Goal: Navigation & Orientation: Find specific page/section

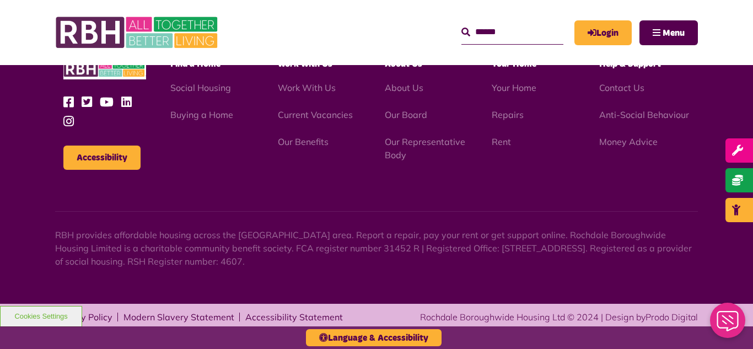
scroll to position [1155, 0]
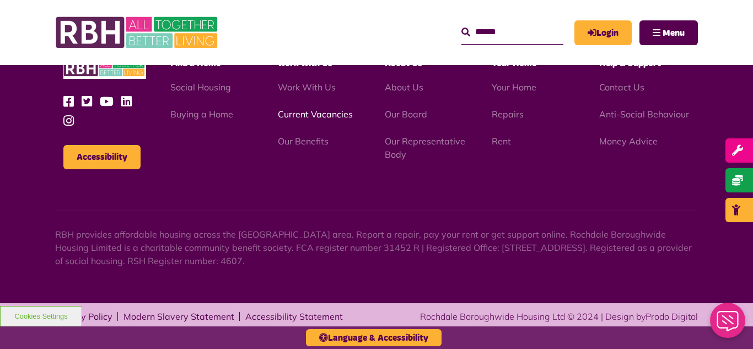
click at [302, 116] on link "Current Vacancies" at bounding box center [315, 114] width 75 height 11
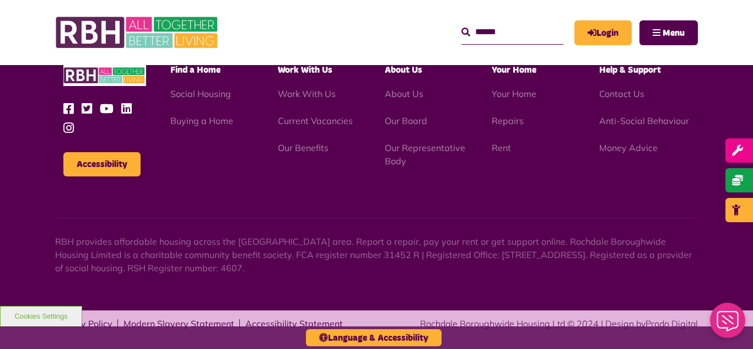
scroll to position [1295, 0]
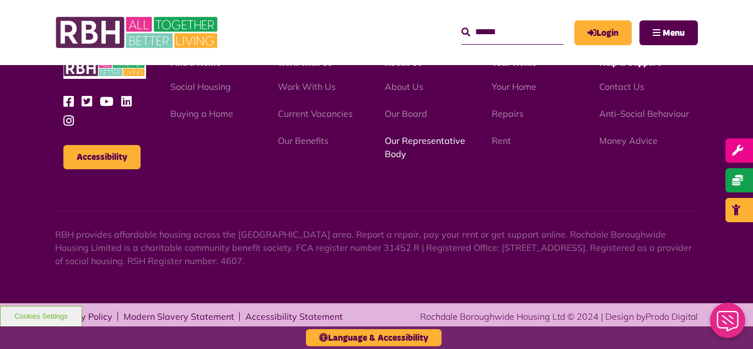
click at [407, 141] on link "Our Representative Body" at bounding box center [425, 147] width 80 height 24
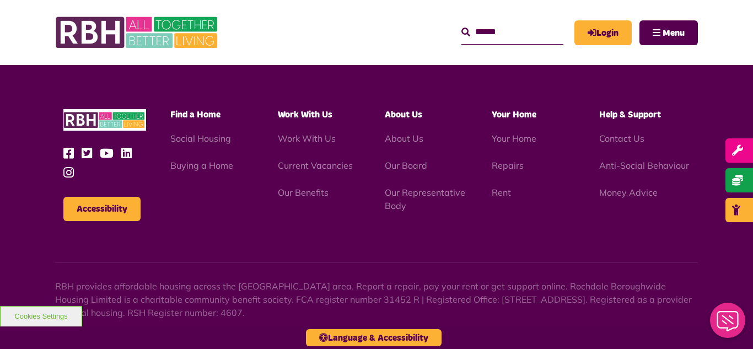
scroll to position [3200, 0]
